Goal: Task Accomplishment & Management: Use online tool/utility

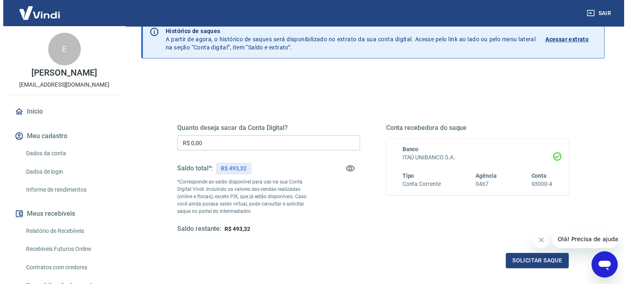
scroll to position [41, 0]
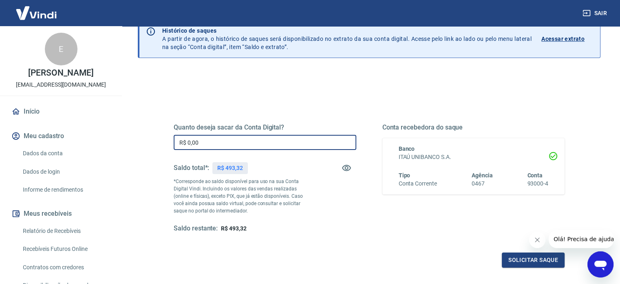
click at [297, 143] on input "R$ 0,00" at bounding box center [265, 142] width 183 height 15
type input "R$ 493,32"
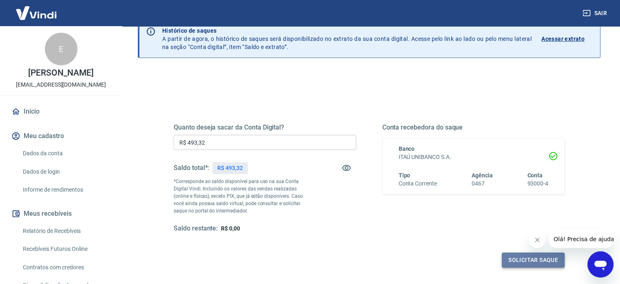
click at [523, 255] on button "Solicitar saque" at bounding box center [533, 259] width 63 height 15
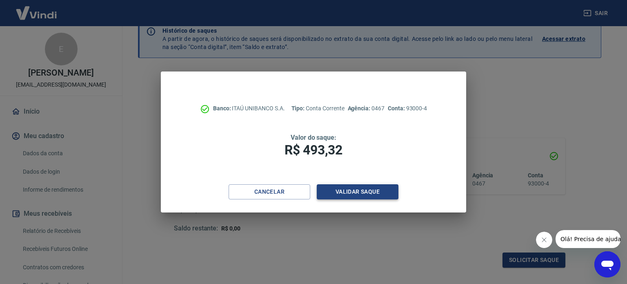
click at [354, 192] on button "Validar saque" at bounding box center [358, 191] width 82 height 15
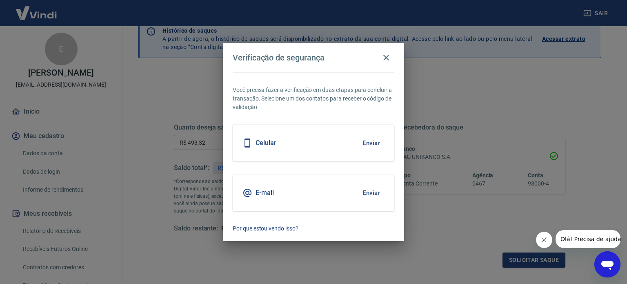
click at [381, 148] on button "Enviar" at bounding box center [371, 142] width 27 height 17
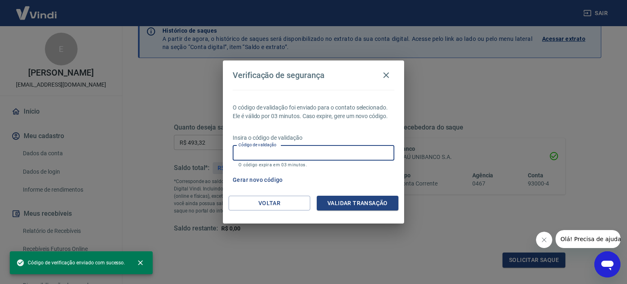
click at [304, 155] on input "Código de validação" at bounding box center [314, 152] width 162 height 15
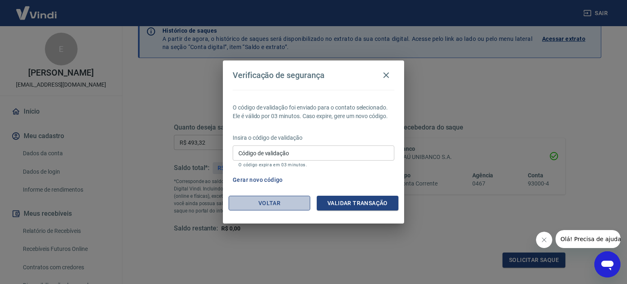
click at [255, 199] on button "Voltar" at bounding box center [269, 202] width 82 height 15
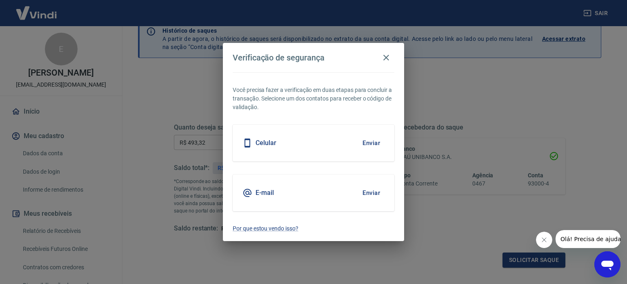
click at [369, 194] on button "Enviar" at bounding box center [371, 192] width 27 height 17
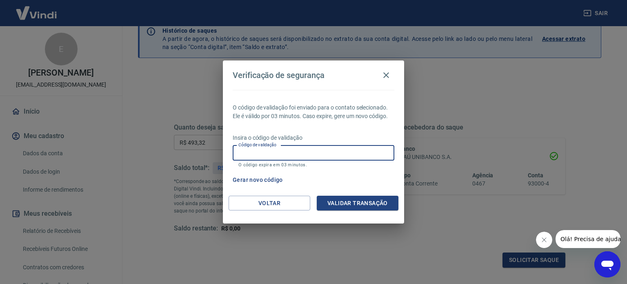
click at [297, 155] on input "Código de validação" at bounding box center [314, 152] width 162 height 15
type input "373178"
click at [346, 197] on button "Validar transação" at bounding box center [358, 202] width 82 height 15
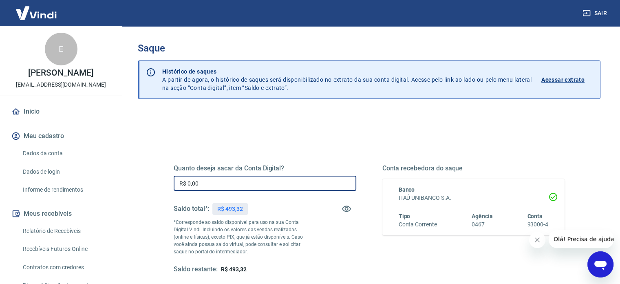
click at [251, 182] on input "R$ 0,00" at bounding box center [265, 182] width 183 height 15
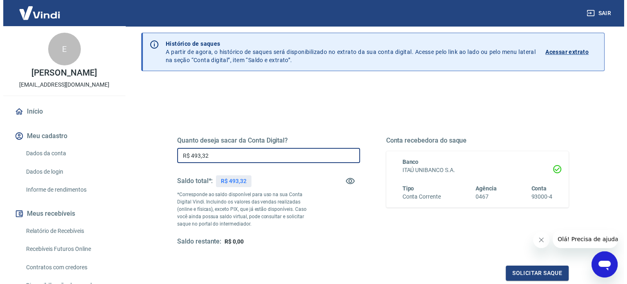
scroll to position [82, 0]
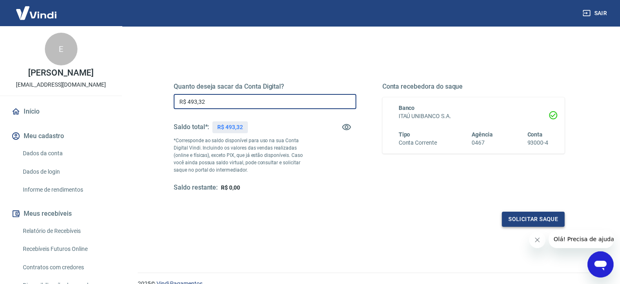
type input "R$ 493,32"
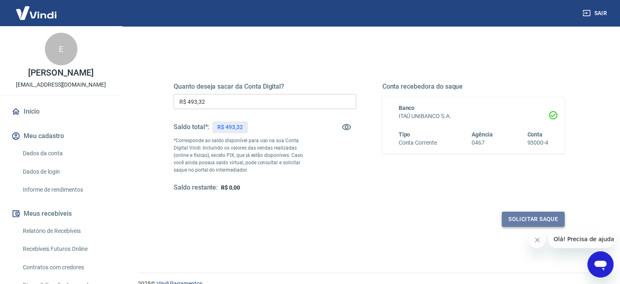
click at [520, 222] on button "Solicitar saque" at bounding box center [533, 218] width 63 height 15
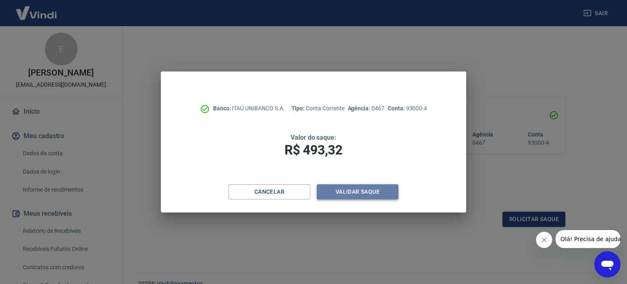
click at [338, 187] on button "Validar saque" at bounding box center [358, 191] width 82 height 15
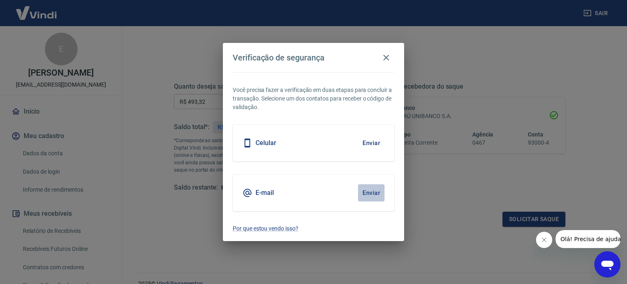
click at [374, 195] on button "Enviar" at bounding box center [371, 192] width 27 height 17
